Goal: Obtain resource: Obtain resource

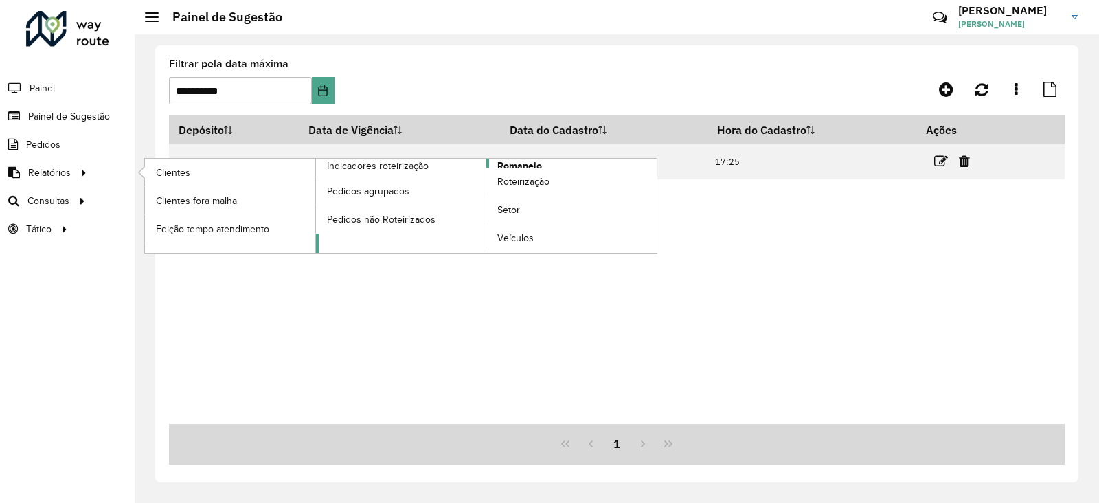
click at [527, 159] on span "Romaneio" at bounding box center [519, 166] width 45 height 14
click at [529, 164] on span "Romaneio" at bounding box center [519, 166] width 45 height 14
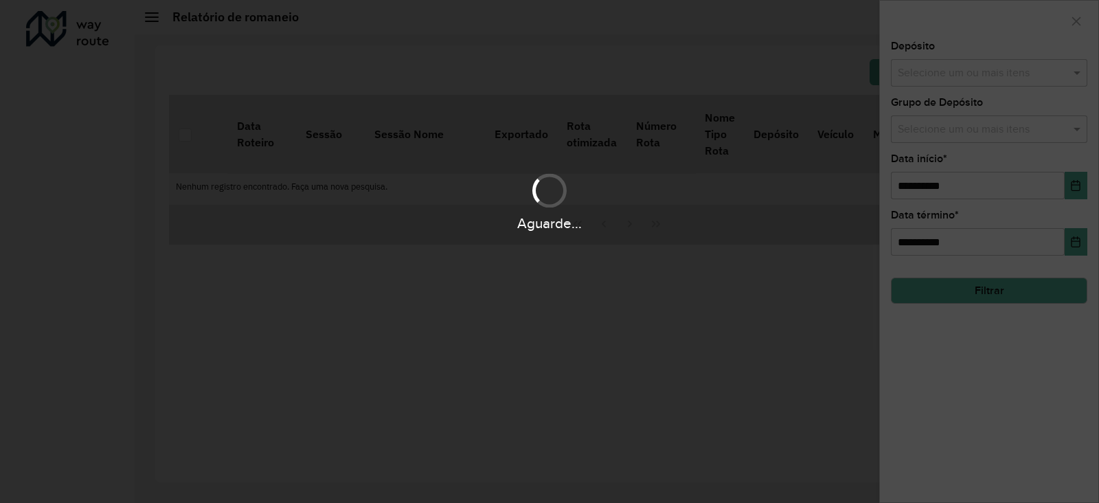
click at [529, 164] on div "Aguarde..." at bounding box center [549, 251] width 1099 height 503
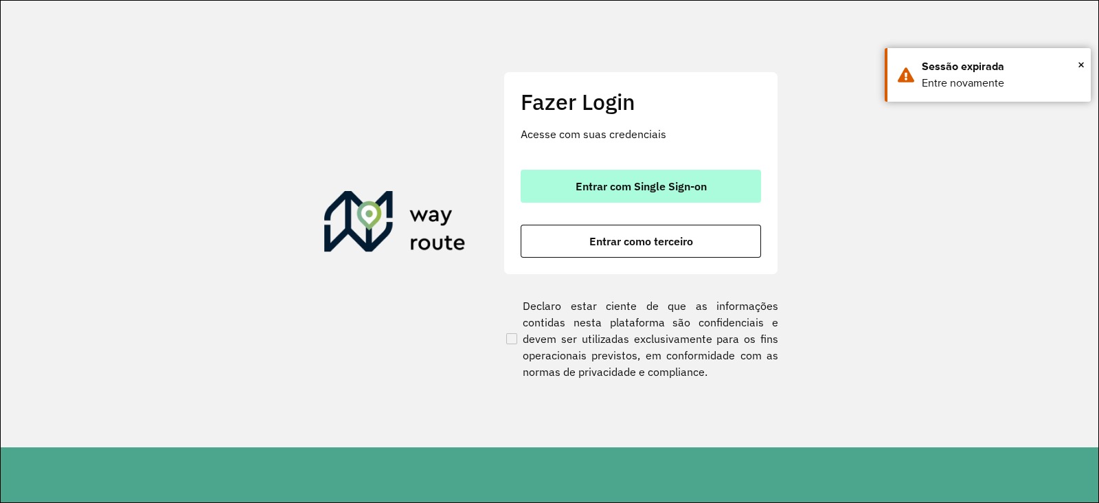
click at [639, 195] on button "Entrar com Single Sign-on" at bounding box center [641, 186] width 240 height 33
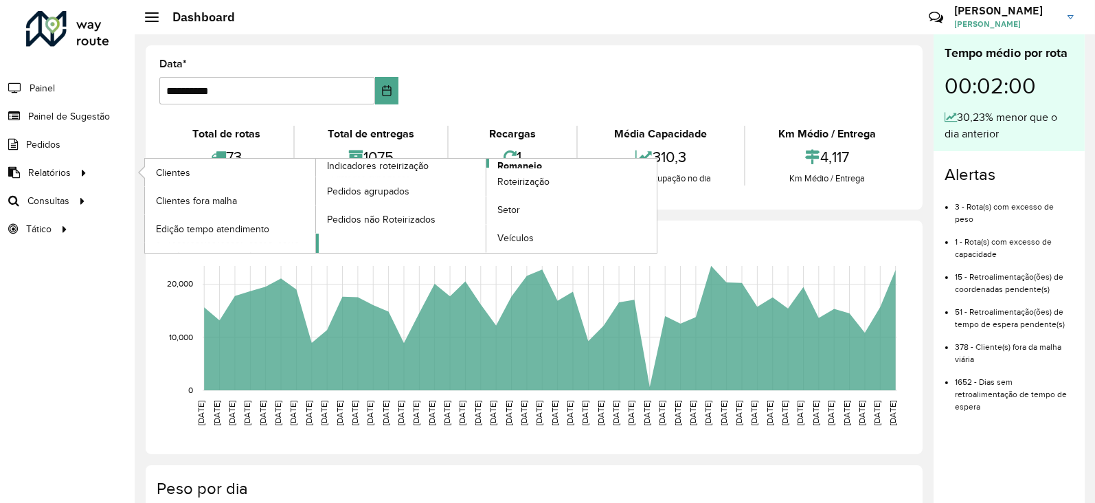
click at [519, 159] on span "Romaneio" at bounding box center [519, 166] width 45 height 14
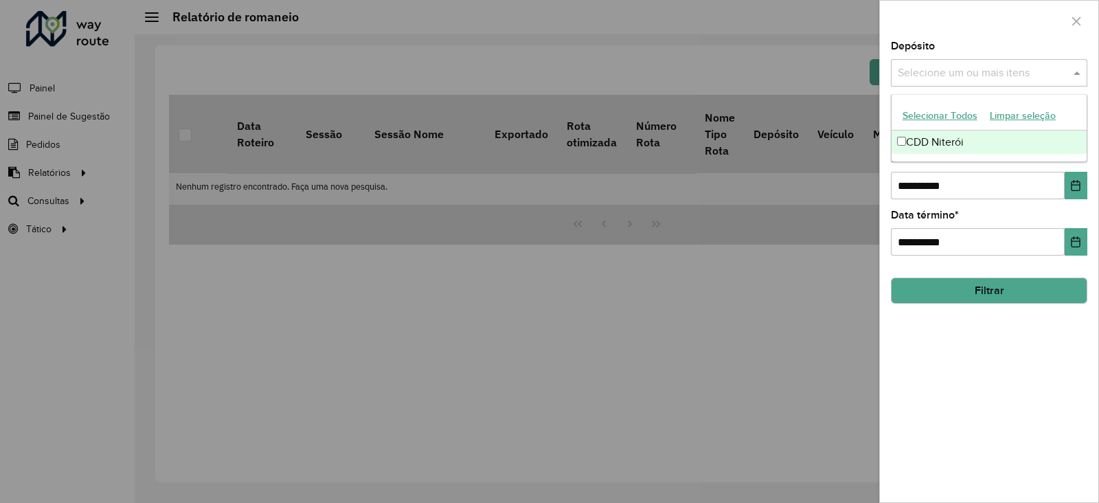
click at [932, 69] on input "text" at bounding box center [983, 73] width 176 height 16
click at [936, 139] on div "CDD Niterói" at bounding box center [989, 142] width 195 height 23
click at [952, 341] on div "**********" at bounding box center [989, 271] width 218 height 461
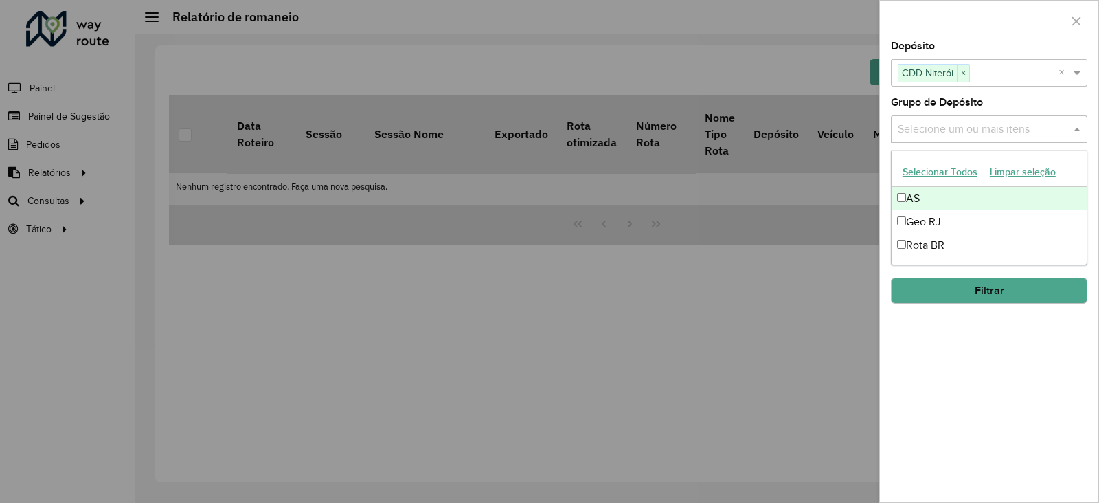
click at [929, 122] on input "text" at bounding box center [983, 130] width 176 height 16
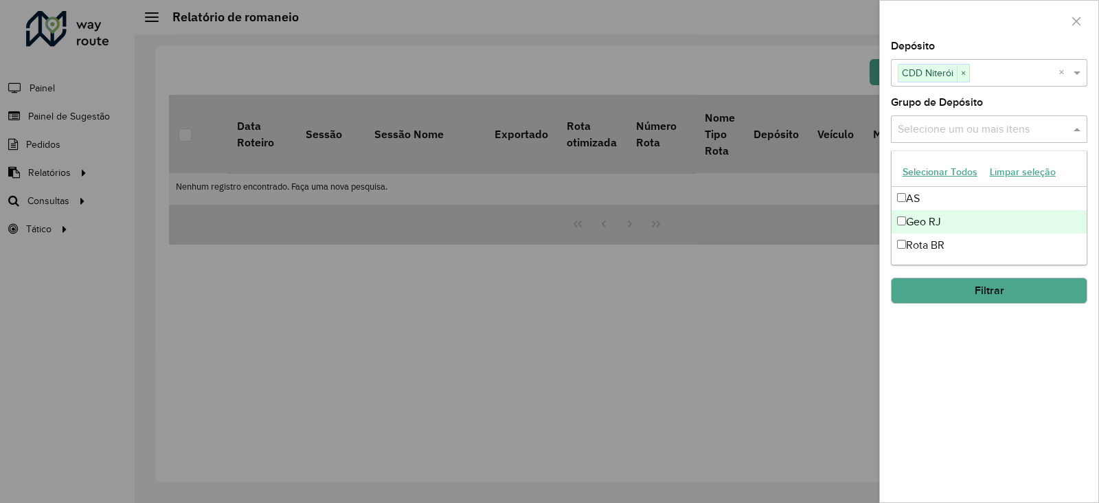
click at [928, 218] on div "Geo RJ" at bounding box center [989, 221] width 195 height 23
click at [919, 216] on div "Geo RJ" at bounding box center [989, 221] width 195 height 23
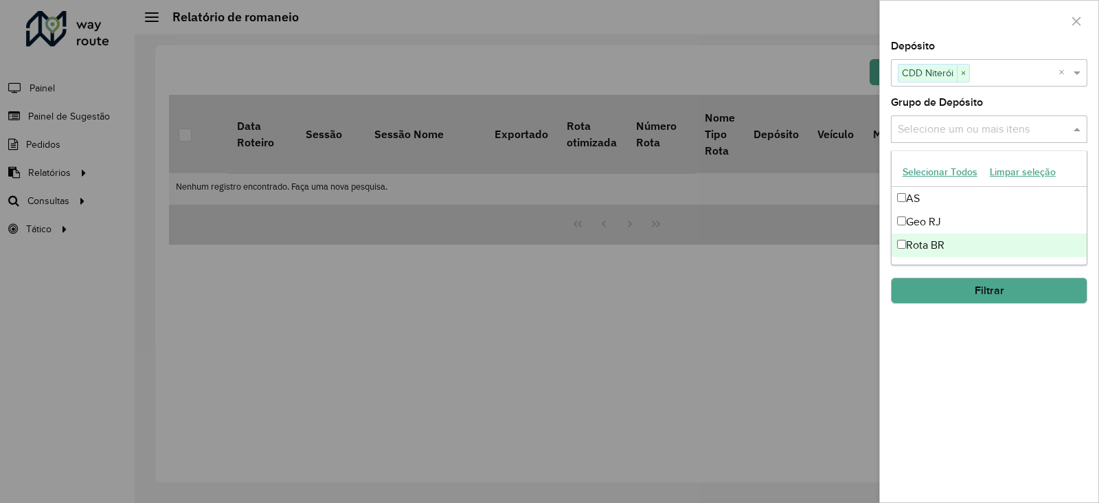
click at [917, 244] on div "Rota BR" at bounding box center [989, 245] width 195 height 23
click at [979, 360] on div "**********" at bounding box center [989, 271] width 218 height 461
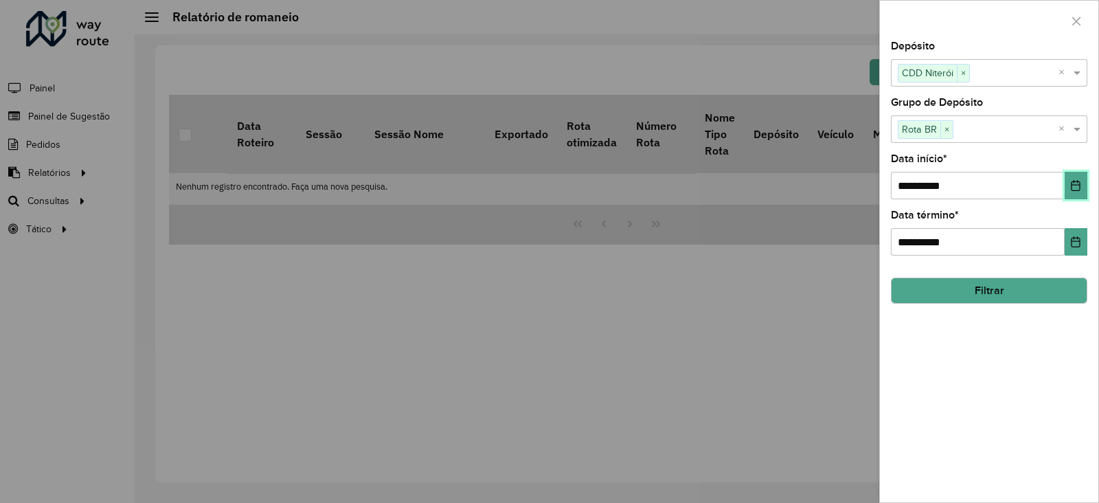
click at [1075, 186] on icon "Choose Date" at bounding box center [1075, 185] width 11 height 11
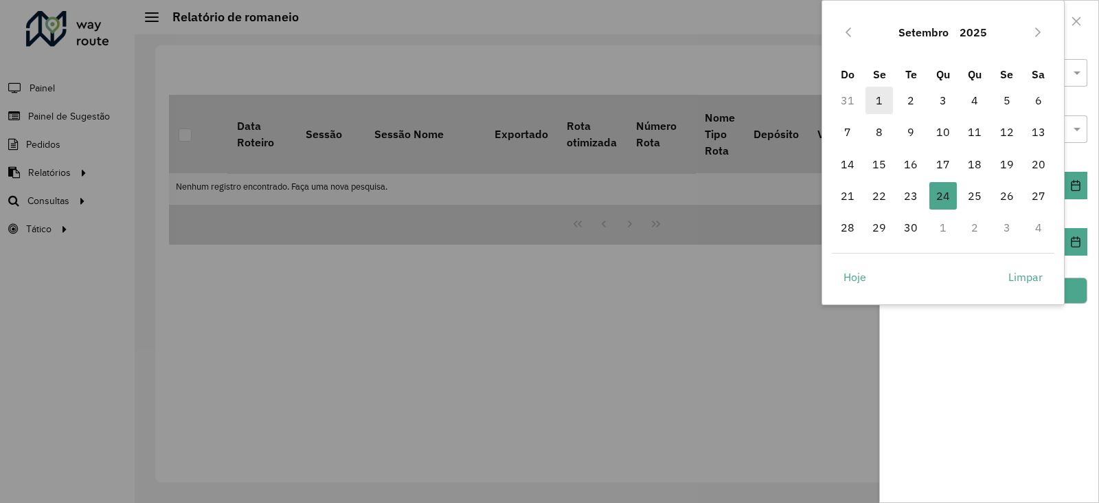
click at [880, 98] on span "1" at bounding box center [879, 100] width 27 height 27
type input "**********"
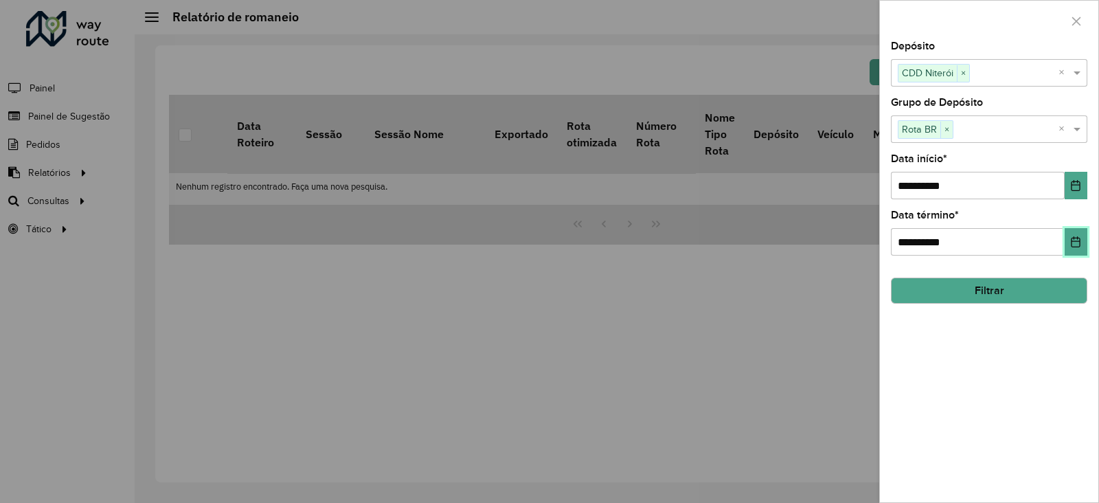
click at [1078, 238] on icon "Choose Date" at bounding box center [1076, 241] width 9 height 11
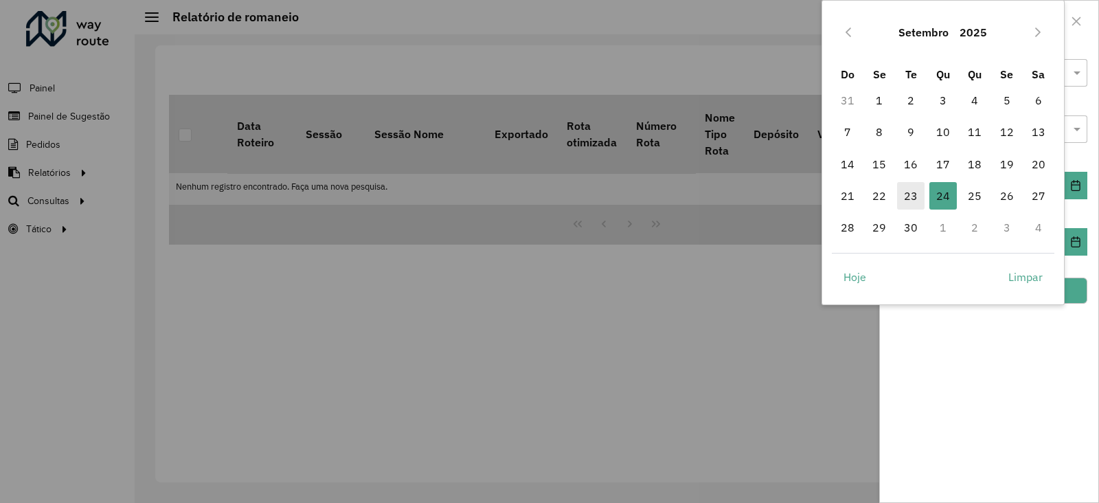
click at [909, 192] on span "23" at bounding box center [910, 195] width 27 height 27
type input "**********"
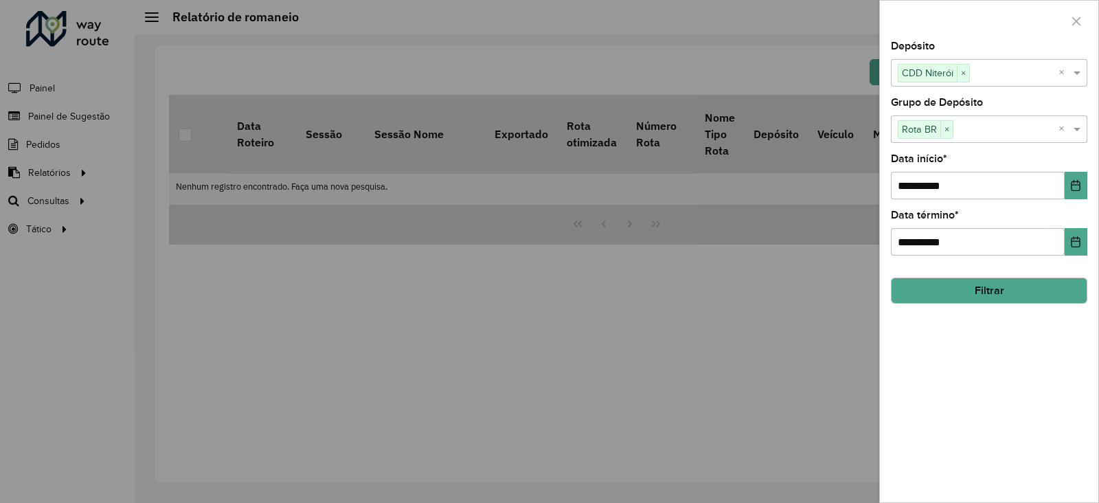
click at [1008, 289] on button "Filtrar" at bounding box center [989, 291] width 197 height 26
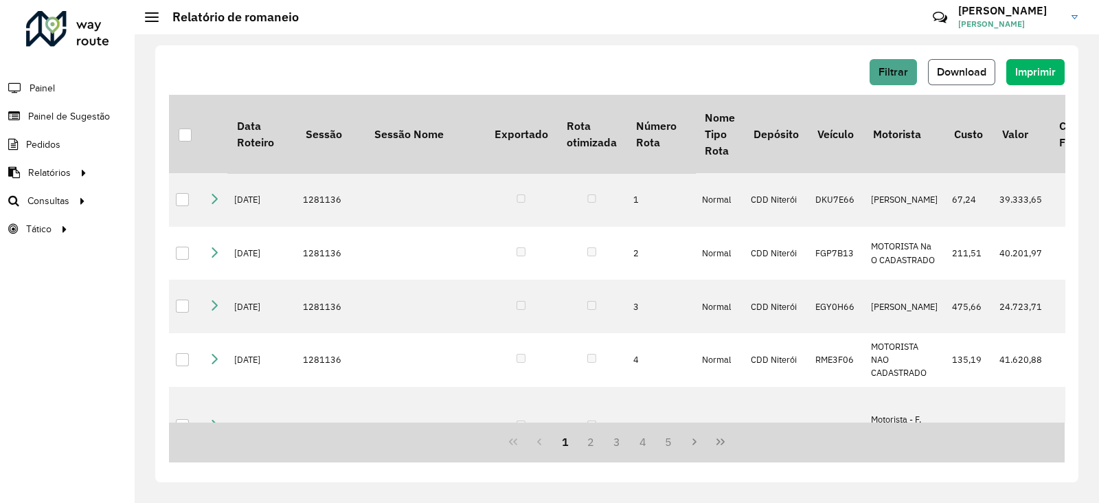
click at [972, 69] on span "Download" at bounding box center [961, 72] width 49 height 12
